Goal: Task Accomplishment & Management: Use online tool/utility

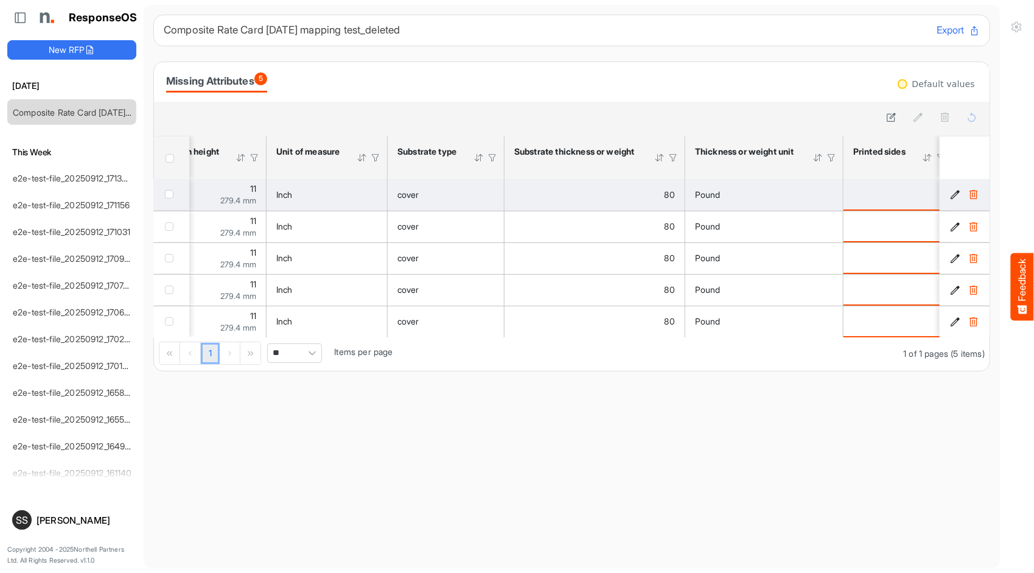
click at [775, 194] on div "Pound" at bounding box center [764, 194] width 138 height 13
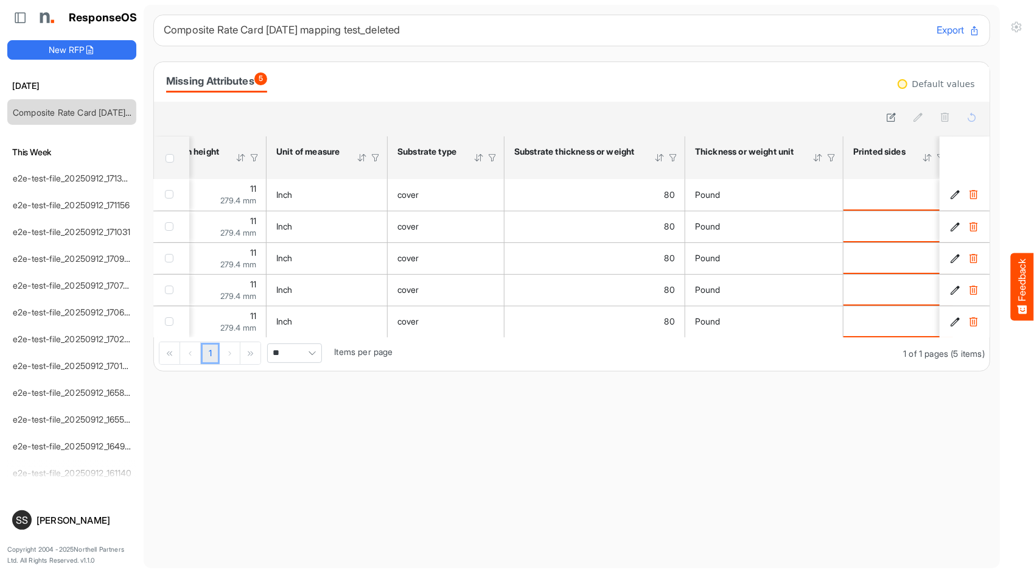
click at [746, 172] on th "Thickness or weight unit Press Enter to sort. Press Alt Down to open filter Menu" at bounding box center [765, 157] width 158 height 43
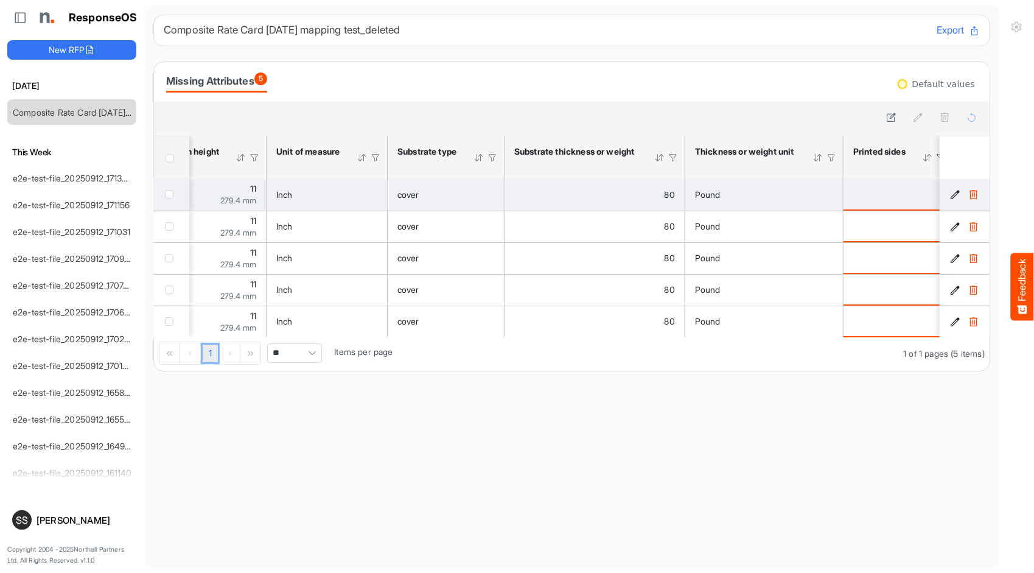
click at [745, 189] on div "Pound" at bounding box center [764, 194] width 138 height 13
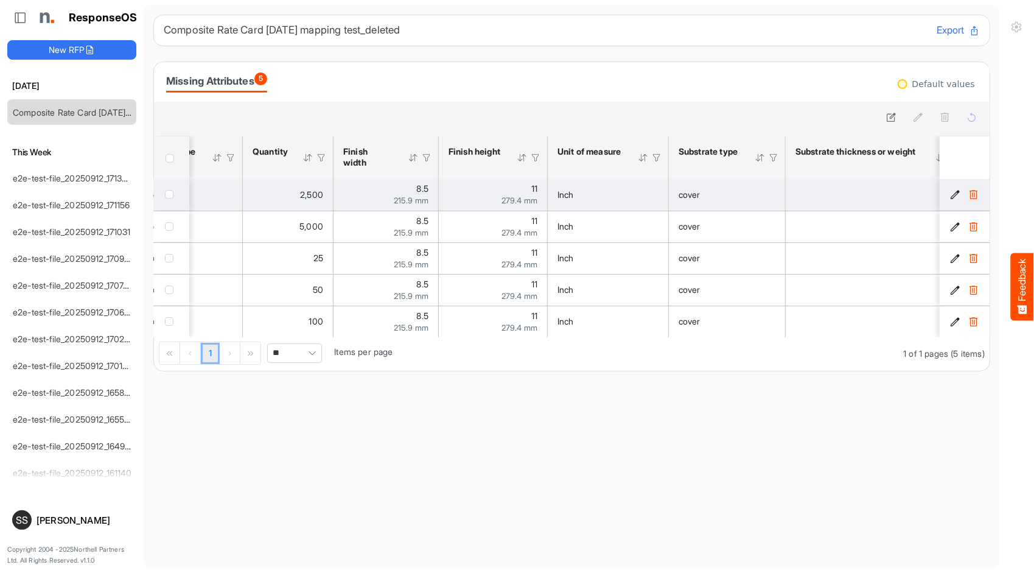
click at [625, 192] on div "Inch" at bounding box center [608, 194] width 101 height 13
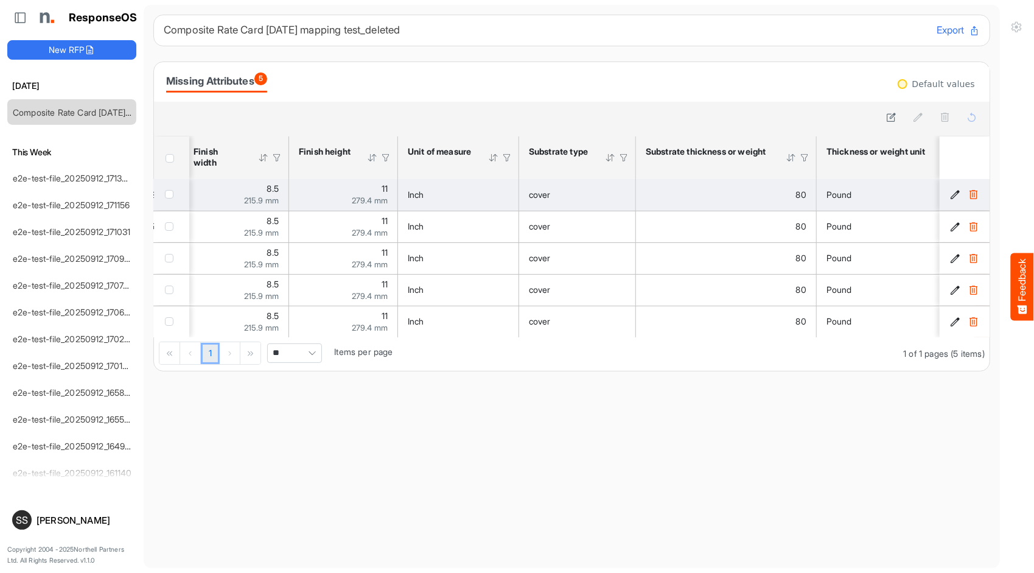
click at [951, 192] on icon "bdae85a5-e75a-4358-a9a8-2730a2326102 is template cell Column Header" at bounding box center [956, 194] width 10 height 10
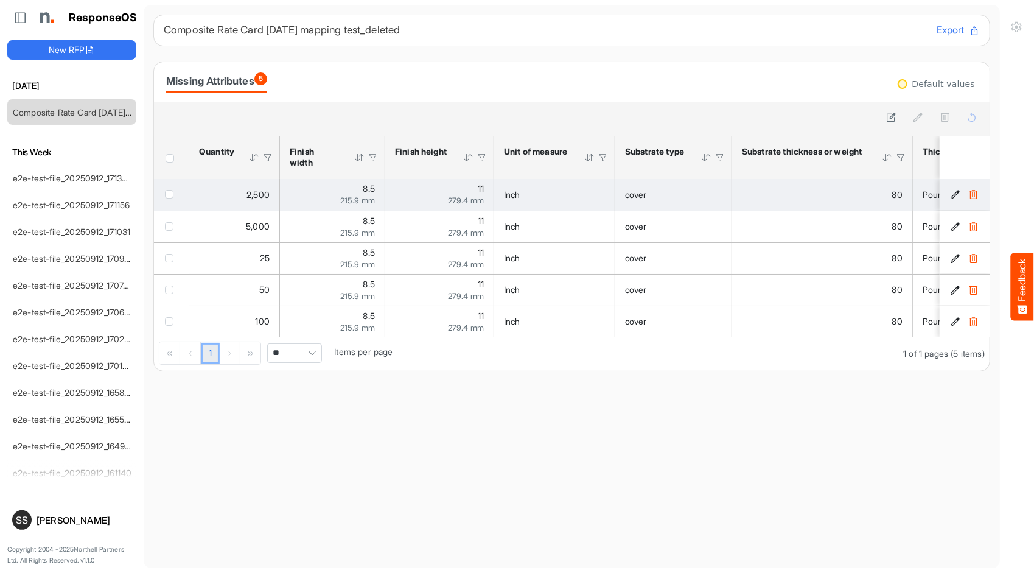
click at [951, 195] on icon "bdae85a5-e75a-4358-a9a8-2730a2326102 is template cell Column Header" at bounding box center [956, 194] width 10 height 10
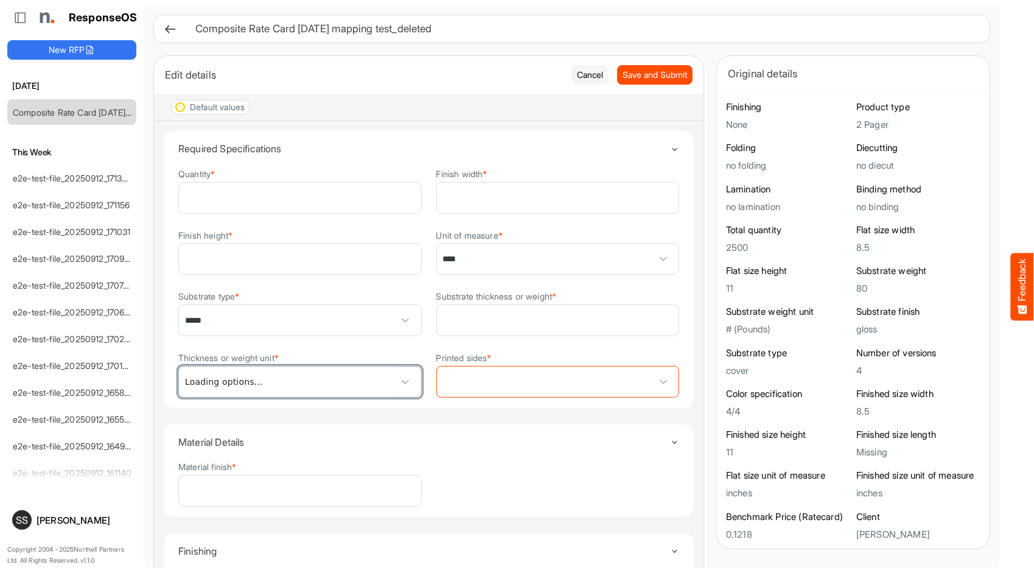
click at [379, 381] on span "*****" at bounding box center [300, 382] width 242 height 30
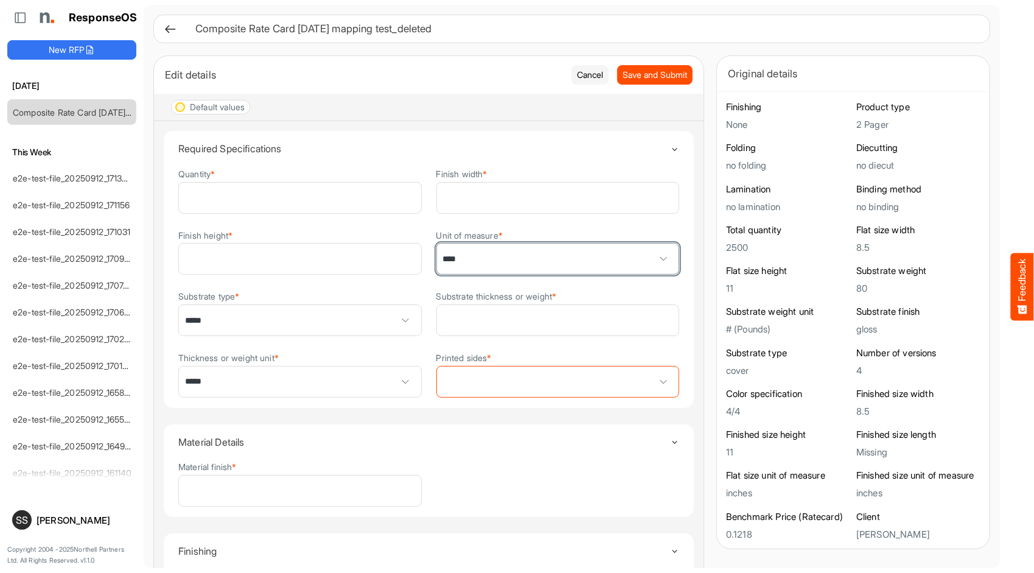
click at [629, 256] on span "****" at bounding box center [558, 259] width 242 height 30
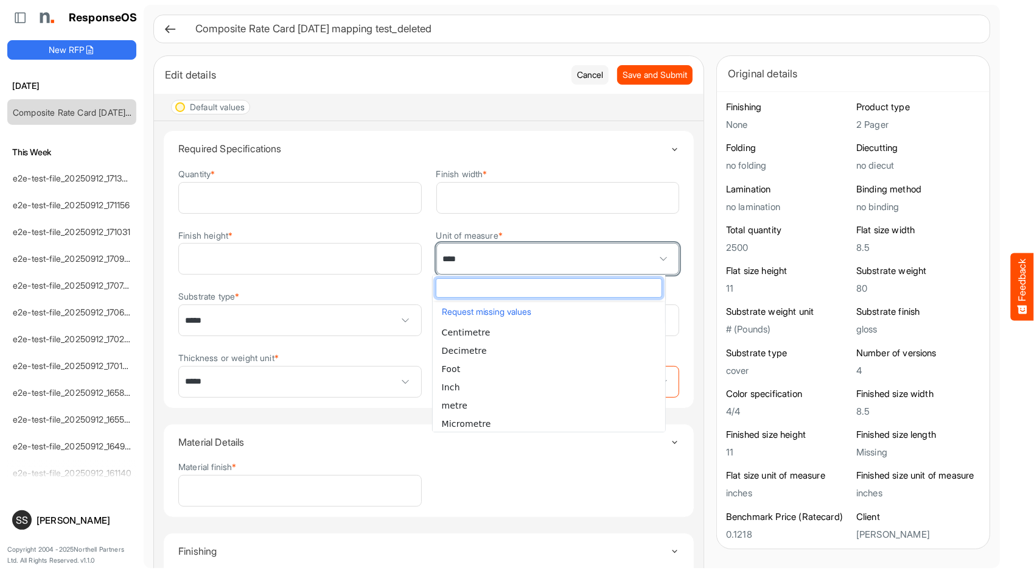
click at [655, 255] on span at bounding box center [664, 259] width 18 height 18
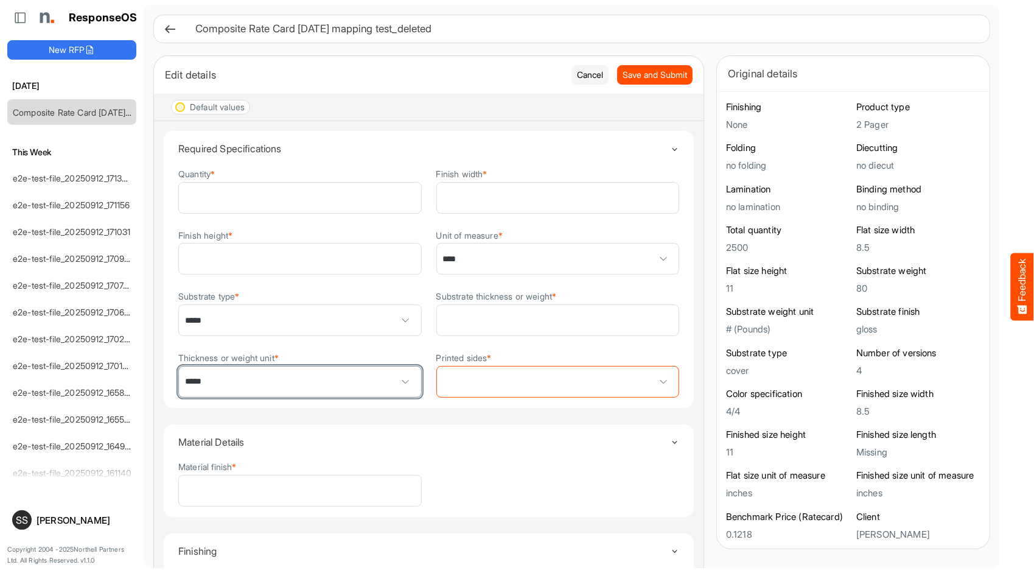
click at [401, 378] on span at bounding box center [406, 382] width 18 height 18
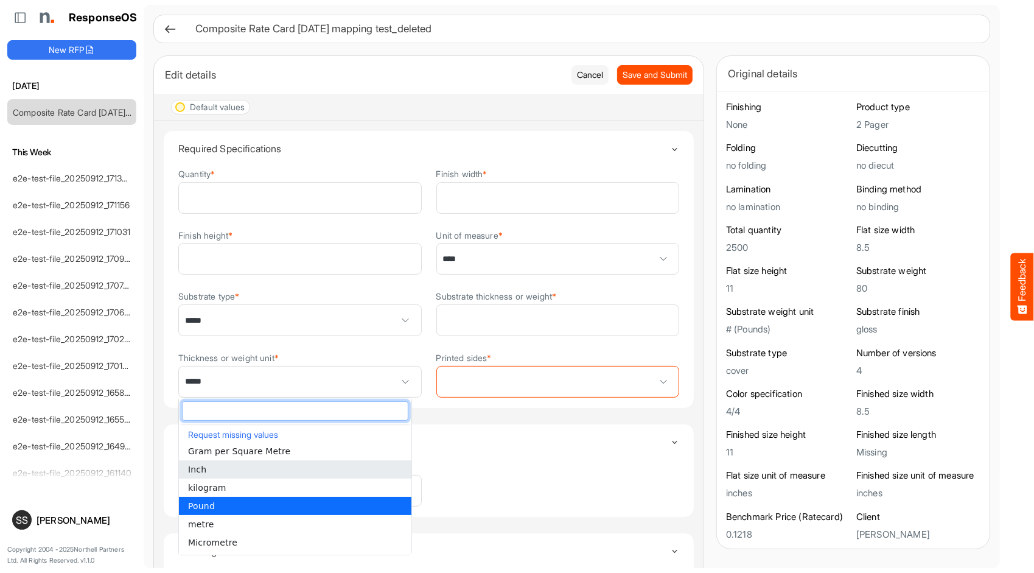
scroll to position [91, 0]
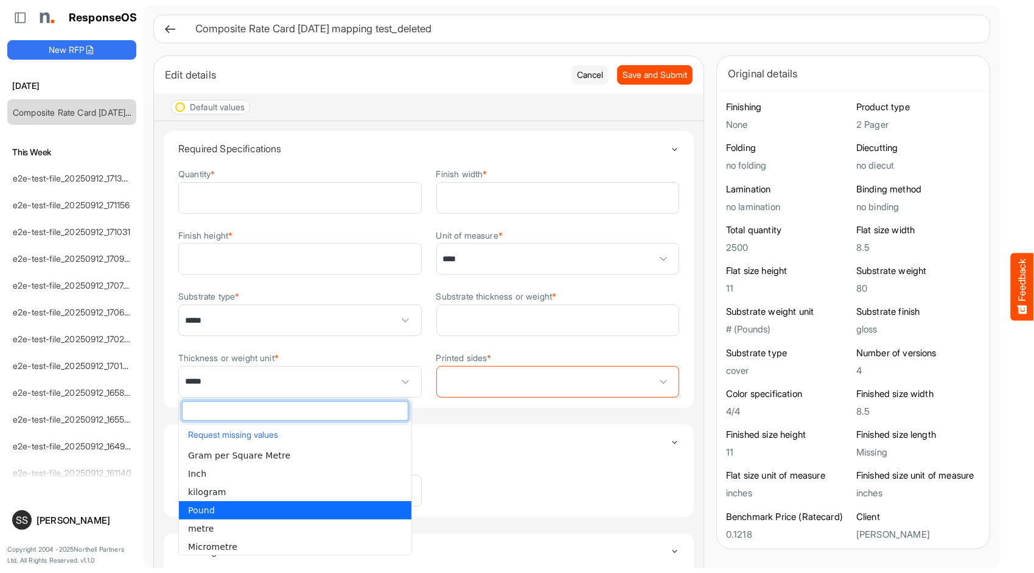
click at [499, 429] on summary "Material Details" at bounding box center [428, 441] width 501 height 35
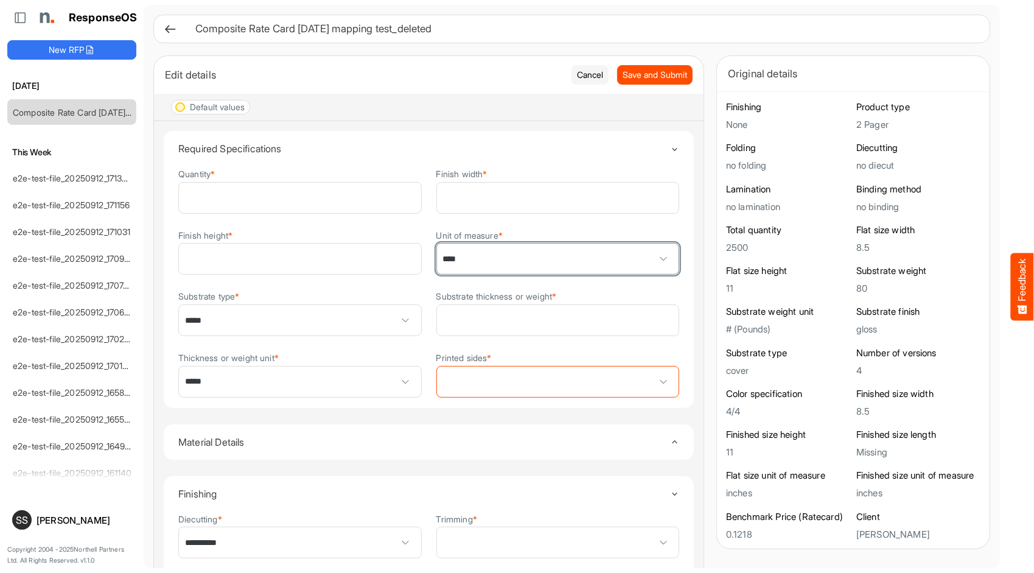
click at [655, 250] on span at bounding box center [664, 259] width 18 height 18
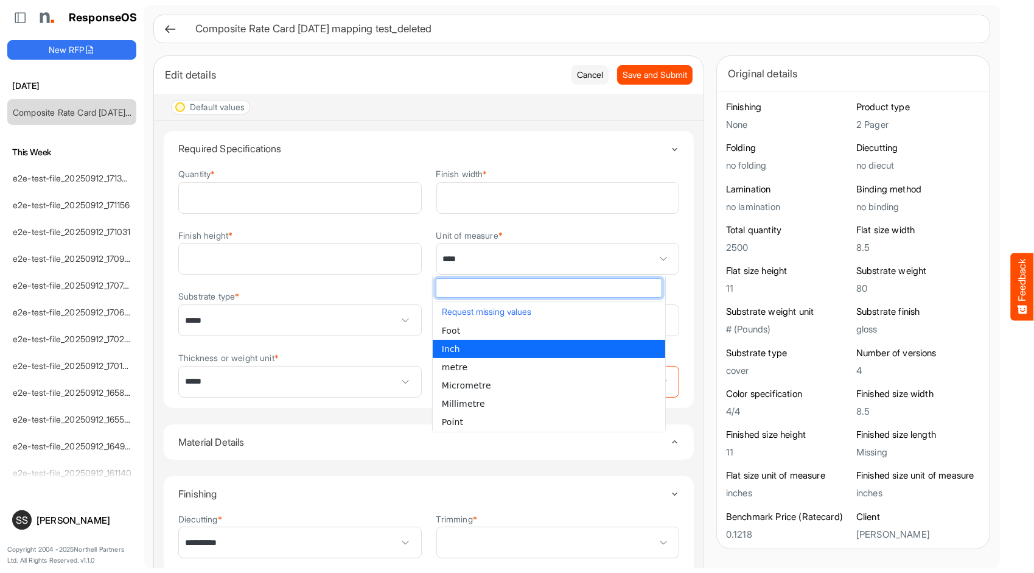
scroll to position [55, 0]
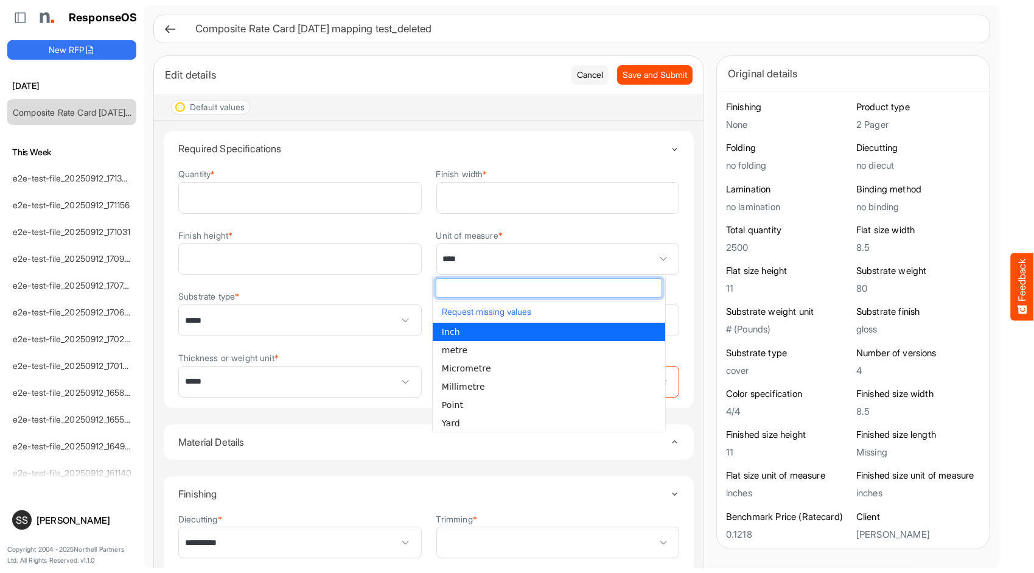
click at [382, 440] on h4 "Material Details" at bounding box center [424, 442] width 492 height 11
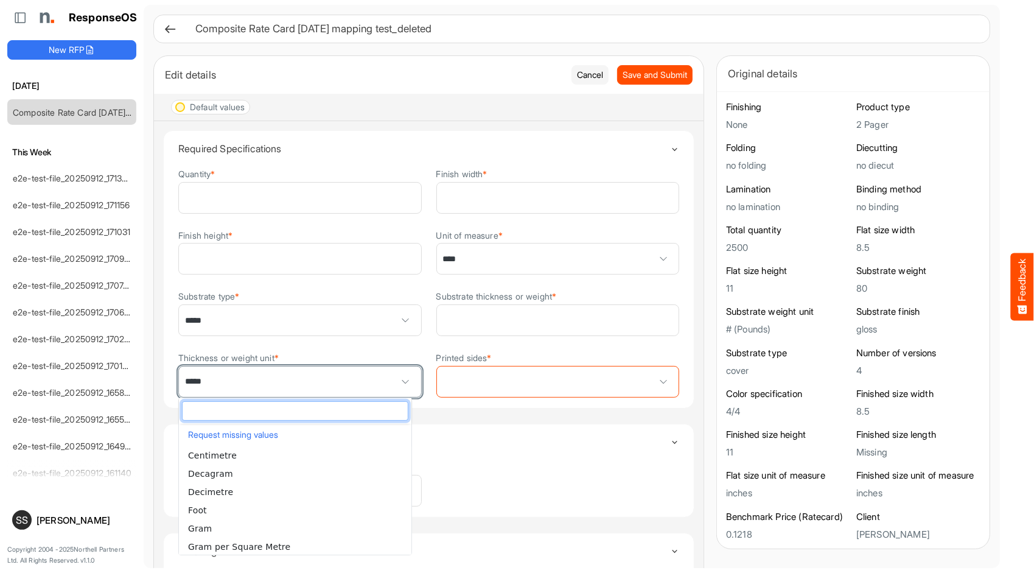
click at [397, 379] on span at bounding box center [406, 382] width 18 height 18
